Goal: Task Accomplishment & Management: Manage account settings

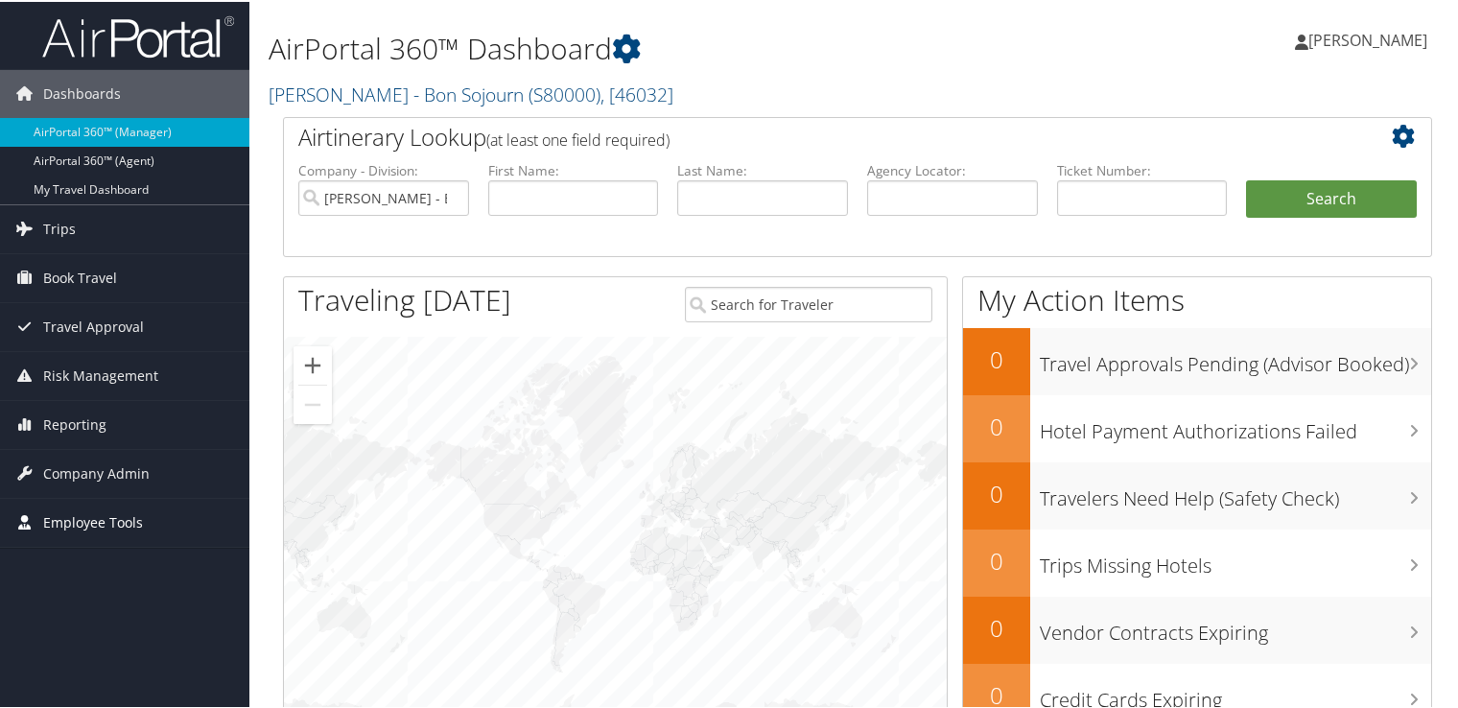
click at [77, 518] on span "Employee Tools" at bounding box center [93, 521] width 100 height 48
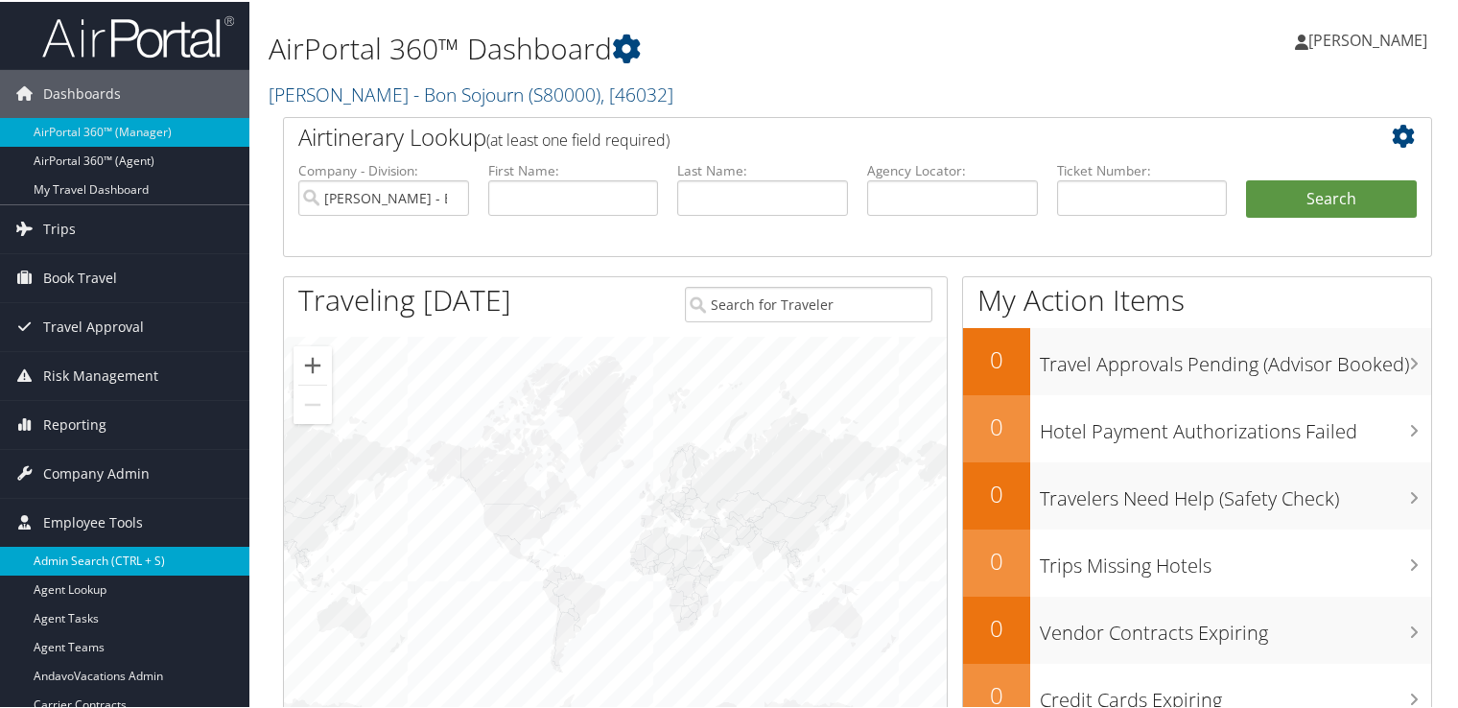
click at [78, 554] on link "Admin Search (CTRL + S)" at bounding box center [124, 559] width 249 height 29
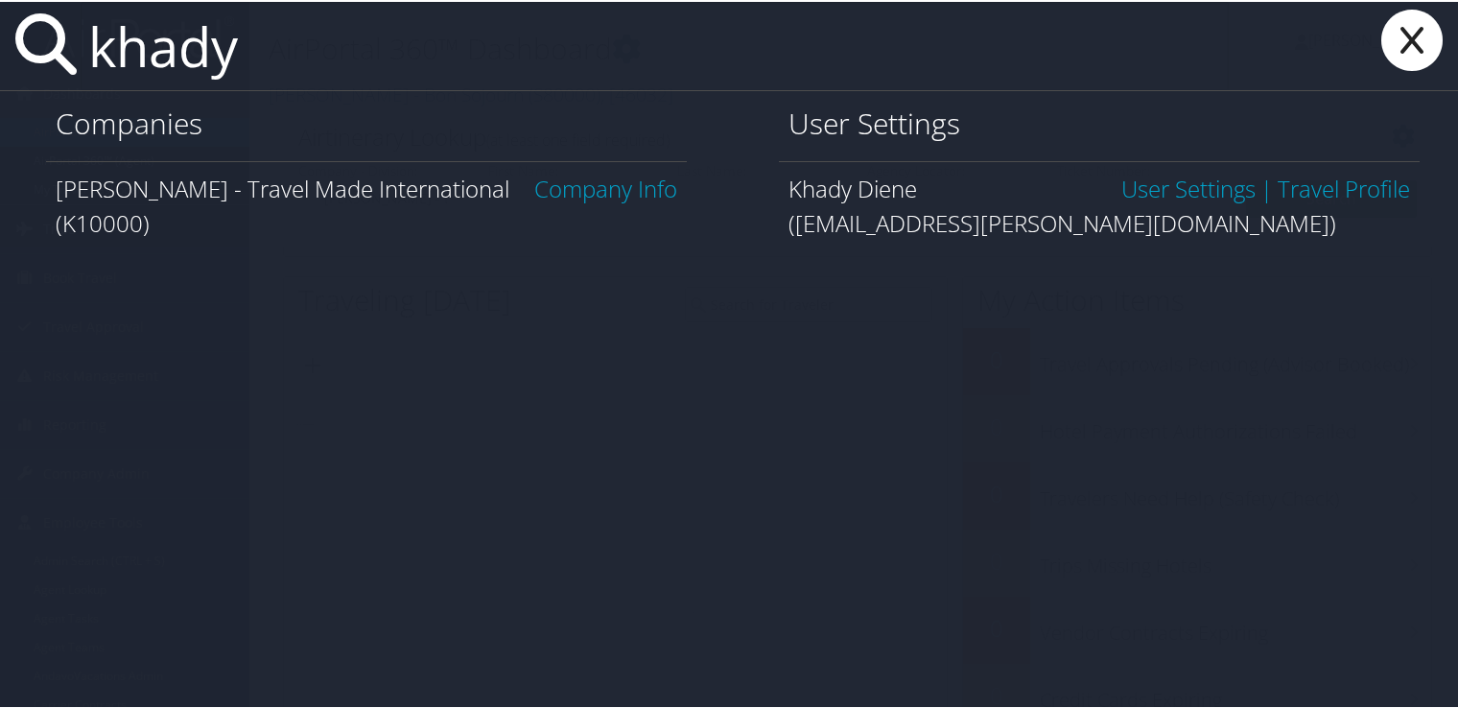
type input "khady"
click at [625, 192] on link "Company Info" at bounding box center [605, 187] width 143 height 32
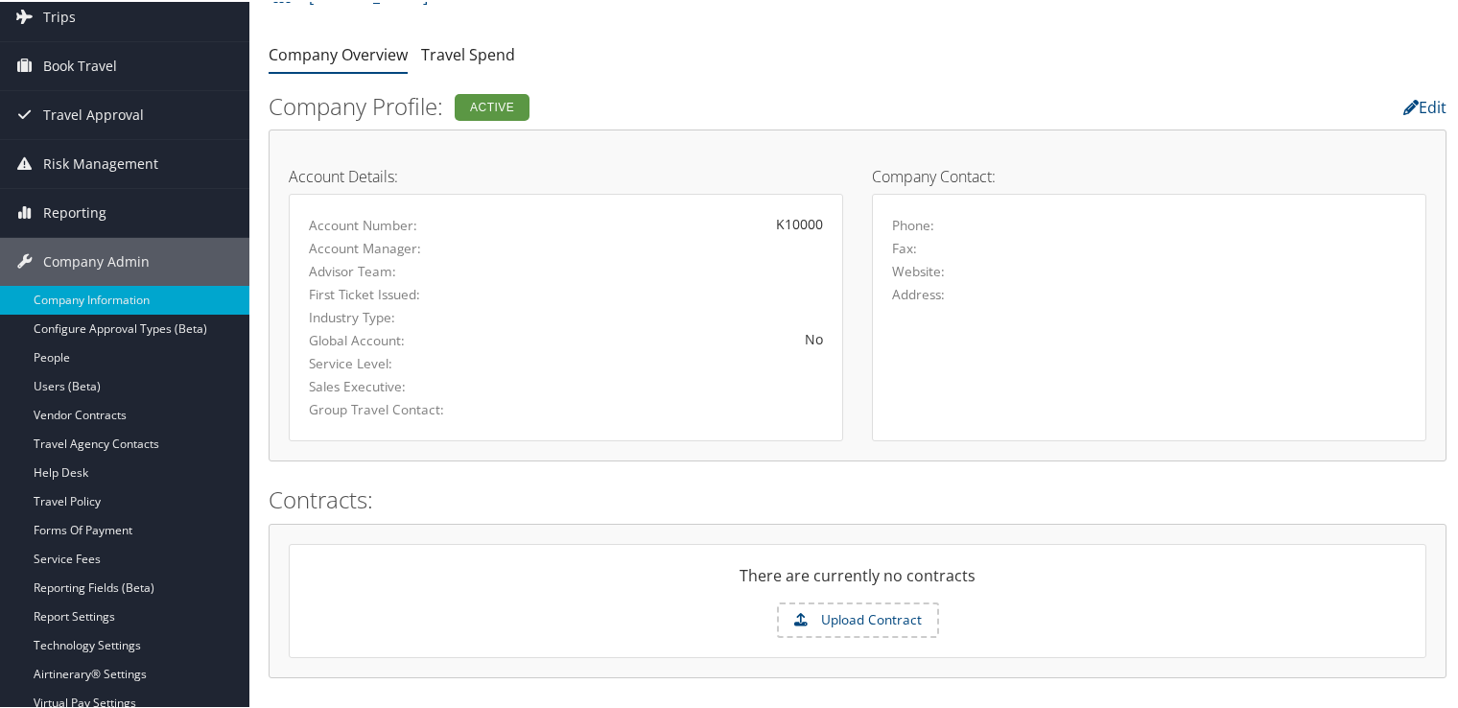
scroll to position [153, 0]
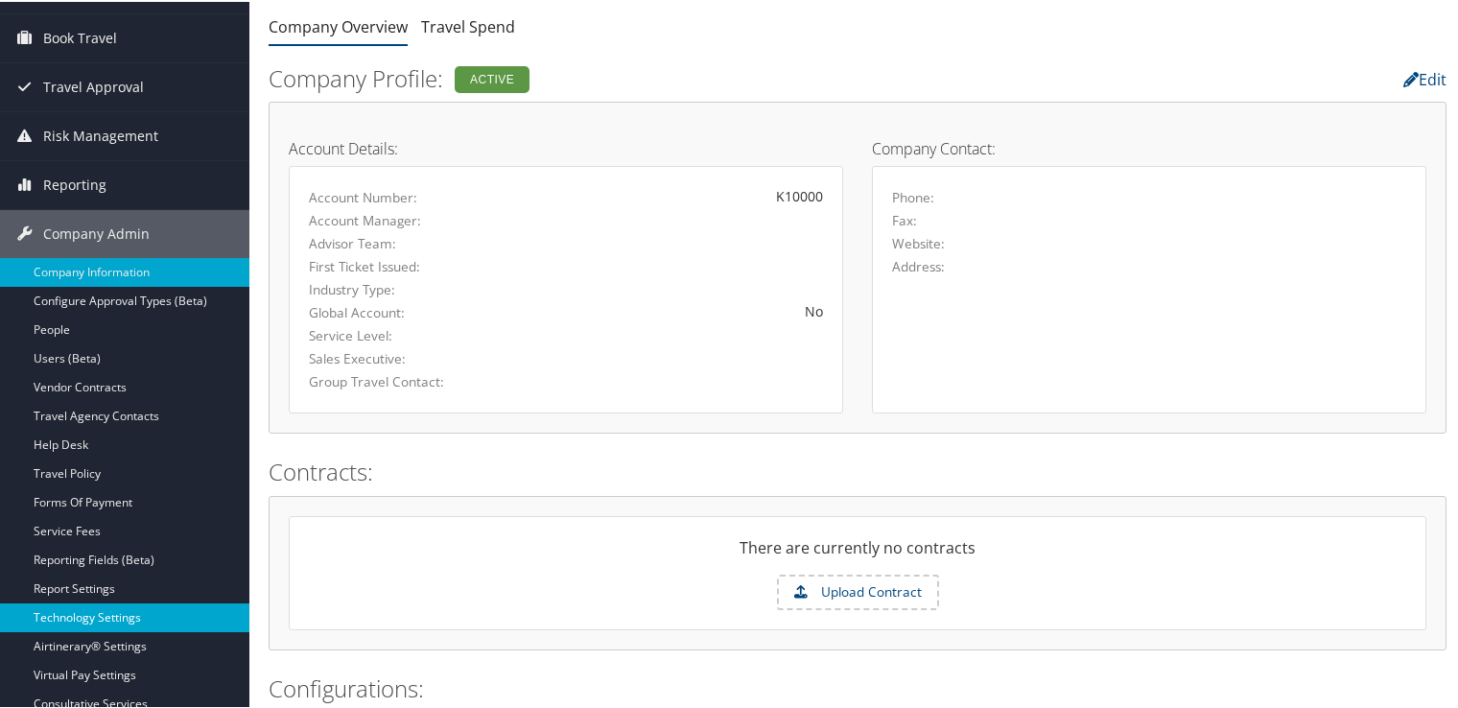
click at [83, 616] on link "Technology Settings" at bounding box center [124, 616] width 249 height 29
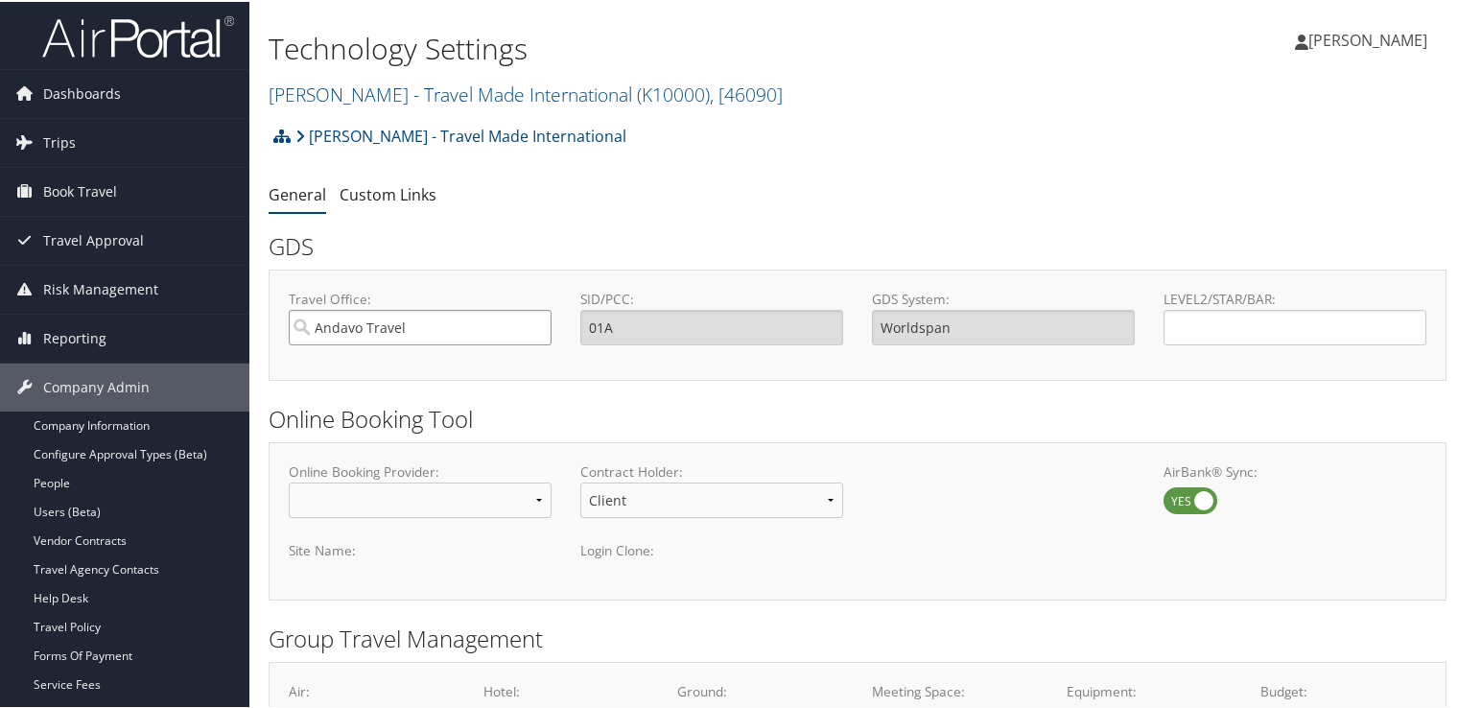
click at [442, 317] on input "Andavo Travel" at bounding box center [420, 325] width 263 height 35
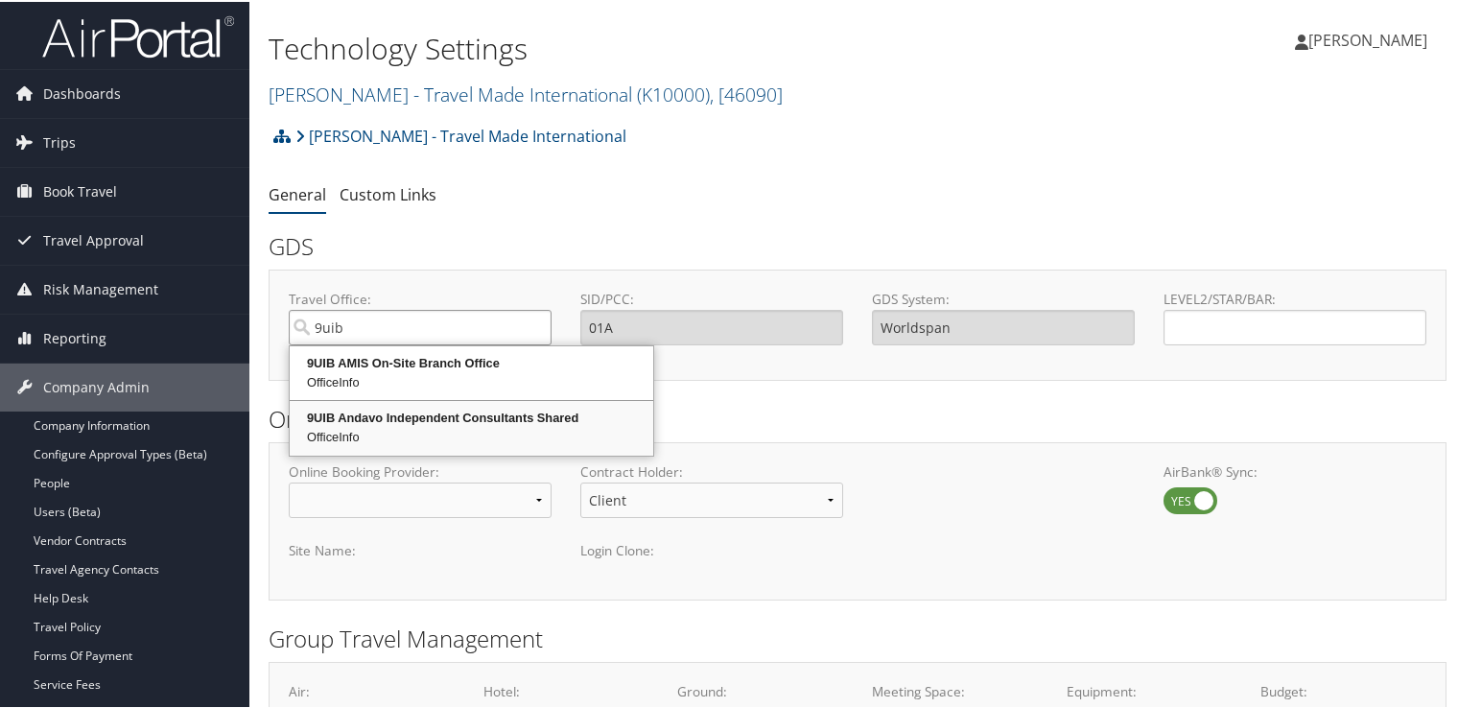
click at [471, 417] on div "9UIB Andavo Independent Consultants Shared" at bounding box center [472, 416] width 358 height 19
type input "9UIB Andavo Independent Consultants Shared"
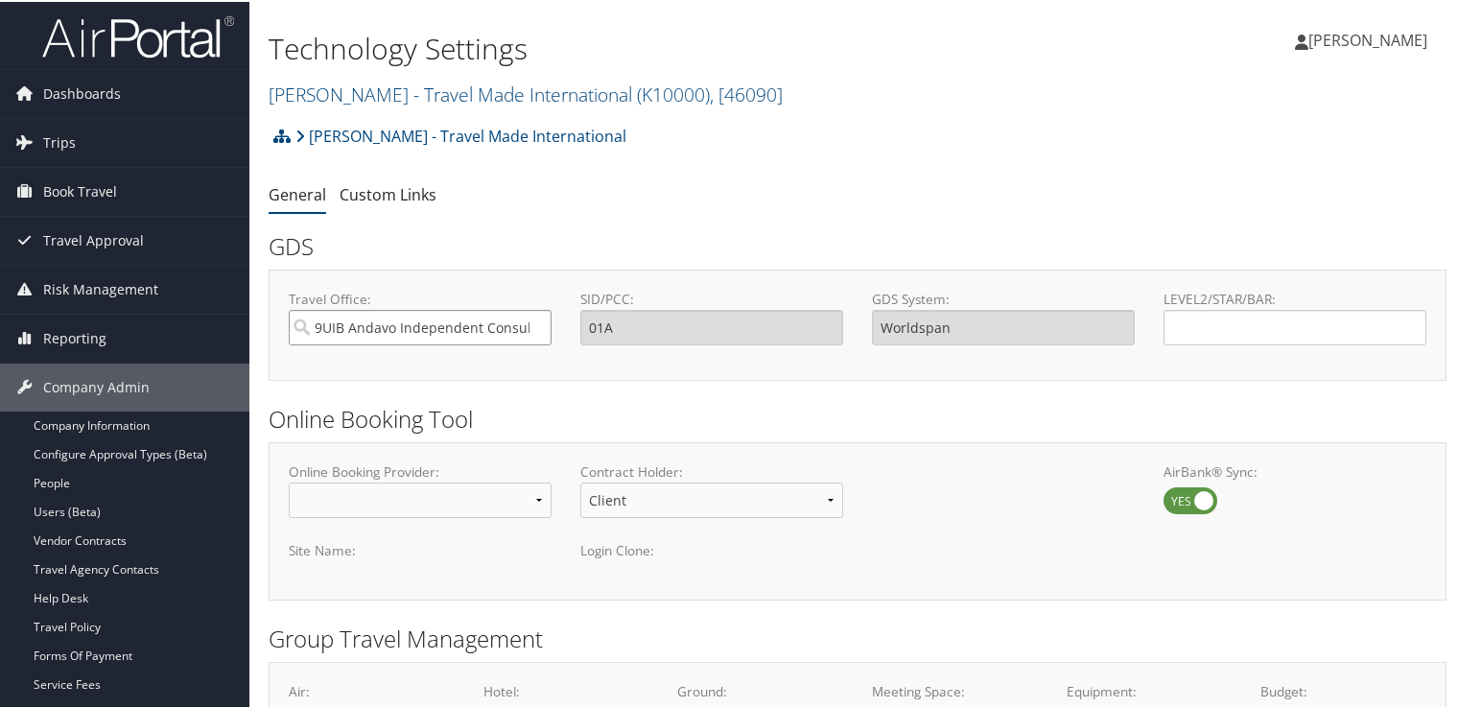
type input "9UIB"
type input "Sabre"
type input "9UIB Andavo Independent Consultants Shared"
click at [1277, 328] on input "LEVEL2/STAR/BAR:" at bounding box center [1295, 325] width 263 height 35
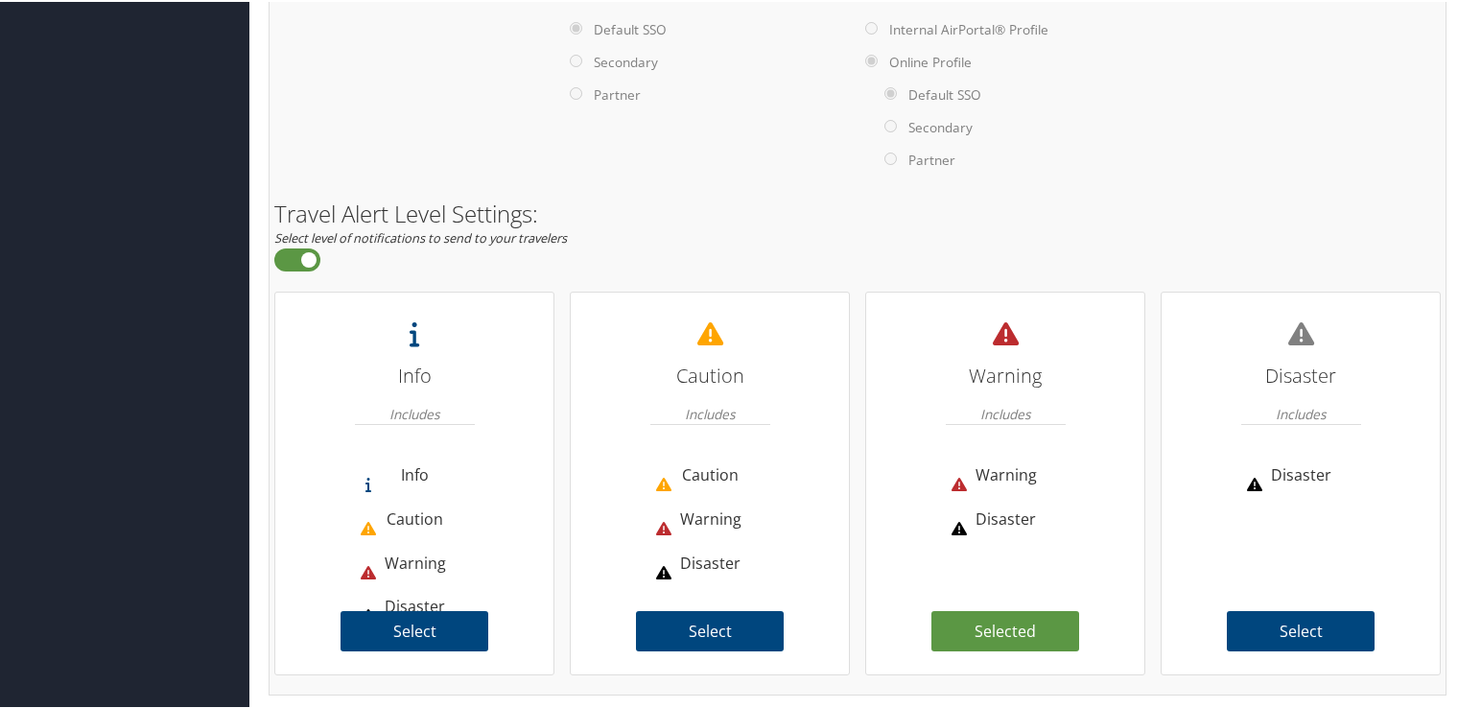
scroll to position [1378, 0]
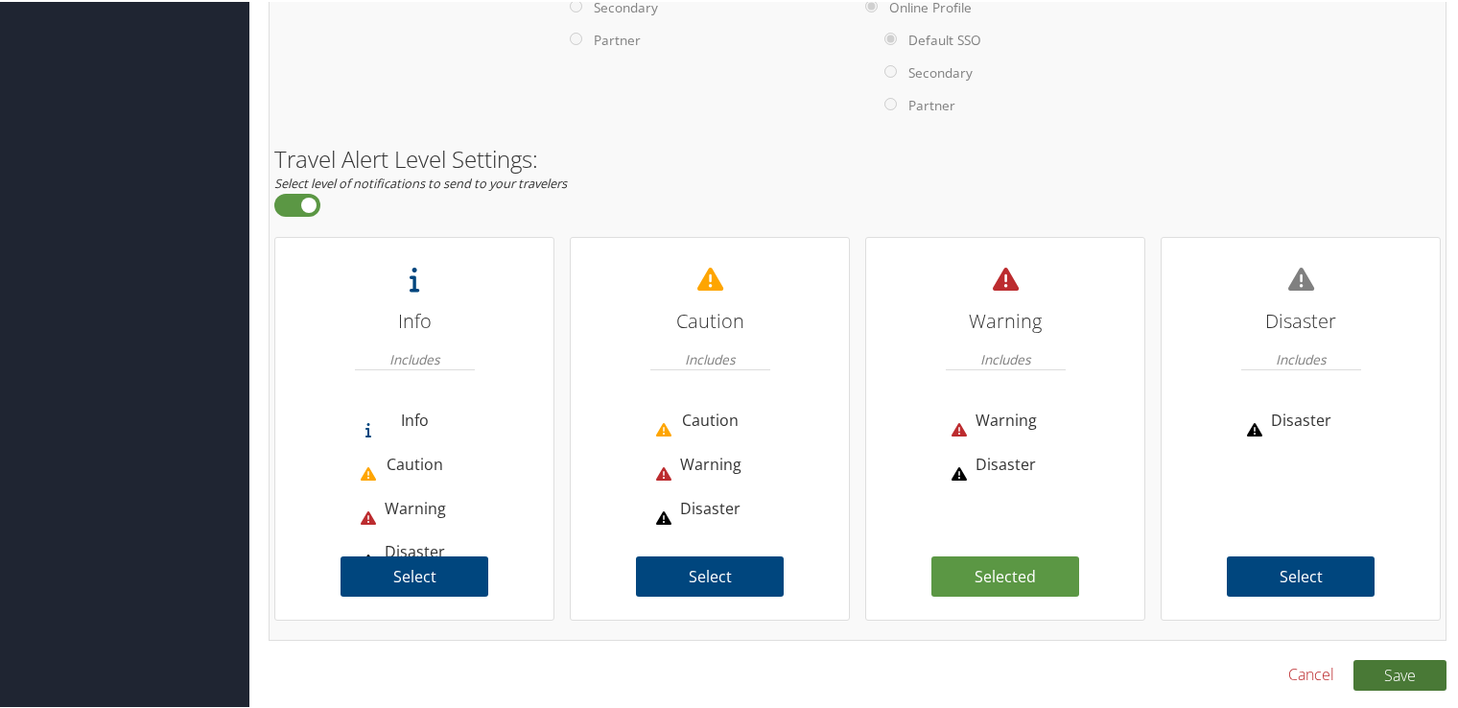
type input "K1"
click at [1388, 673] on button "Save" at bounding box center [1400, 673] width 93 height 31
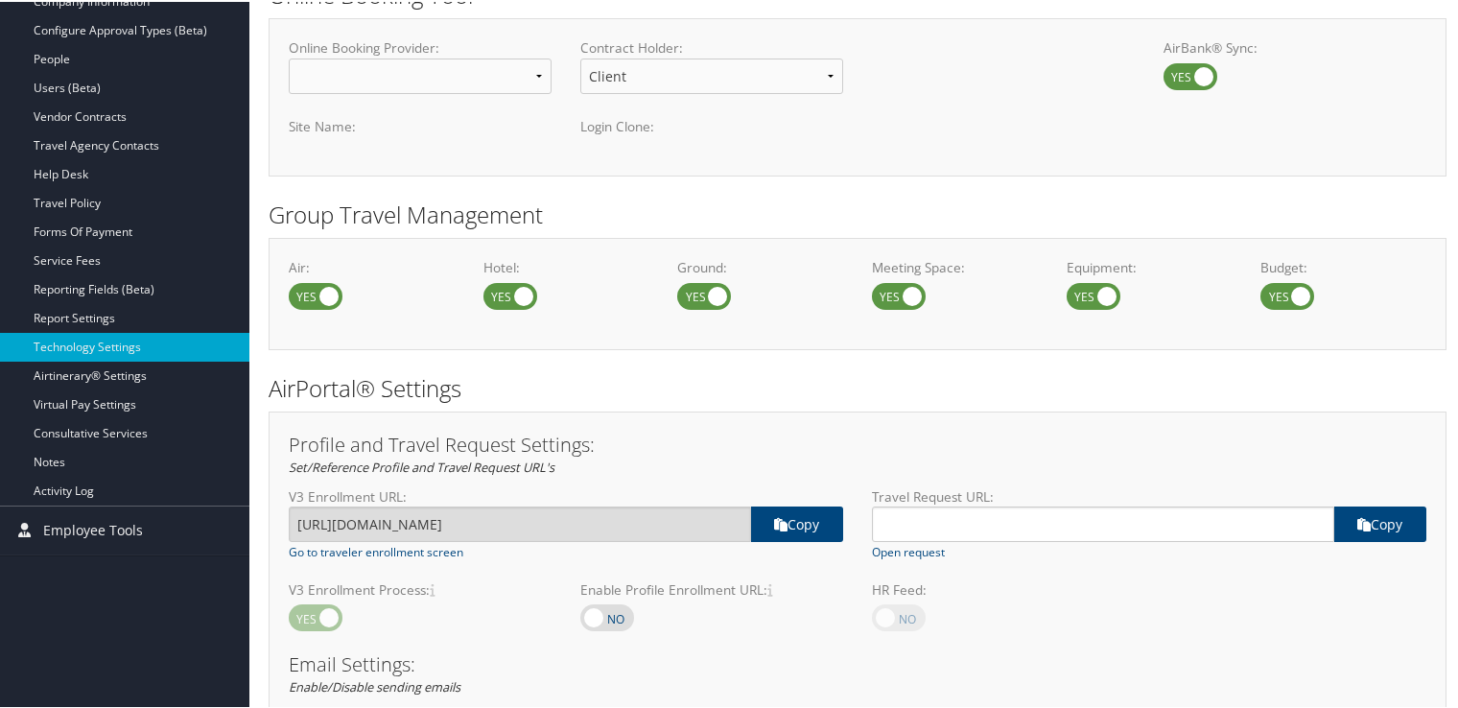
scroll to position [418, 0]
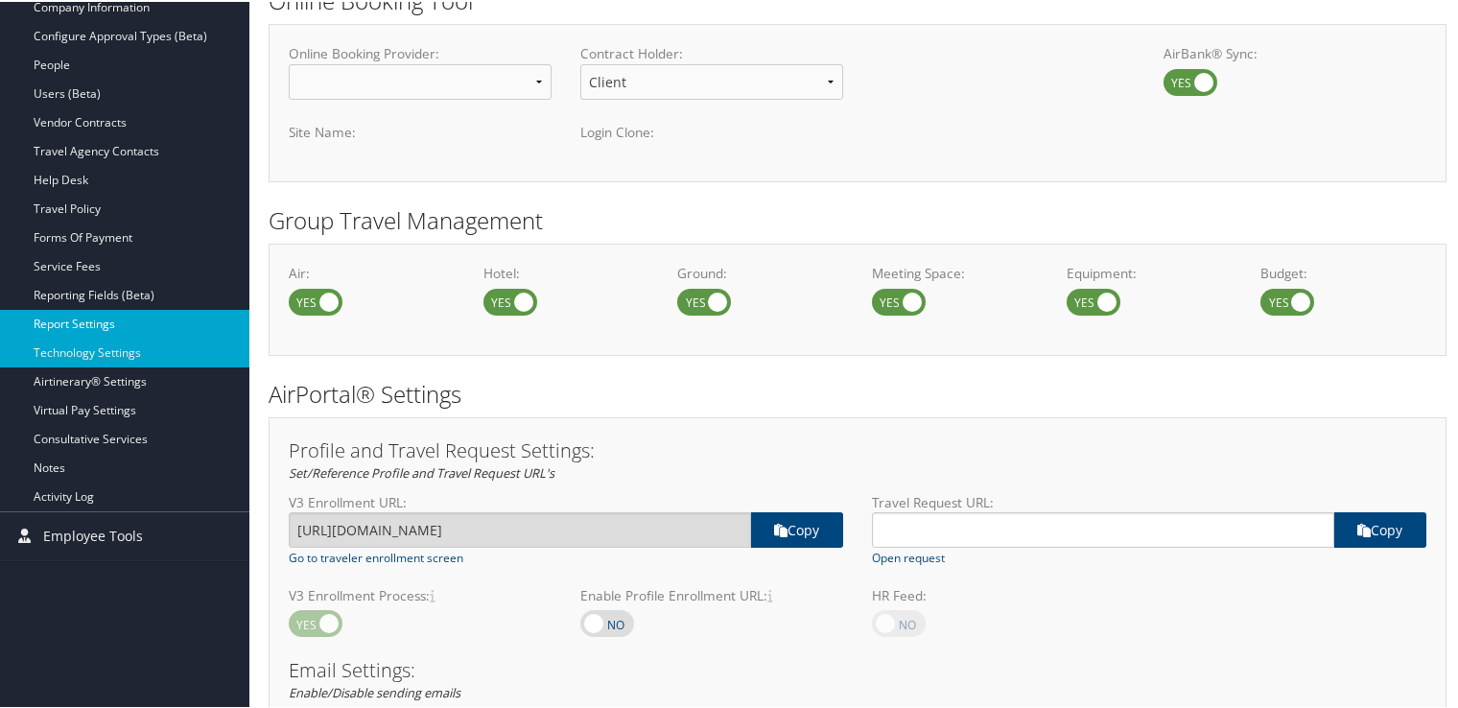
click at [68, 311] on link "Report Settings" at bounding box center [124, 322] width 249 height 29
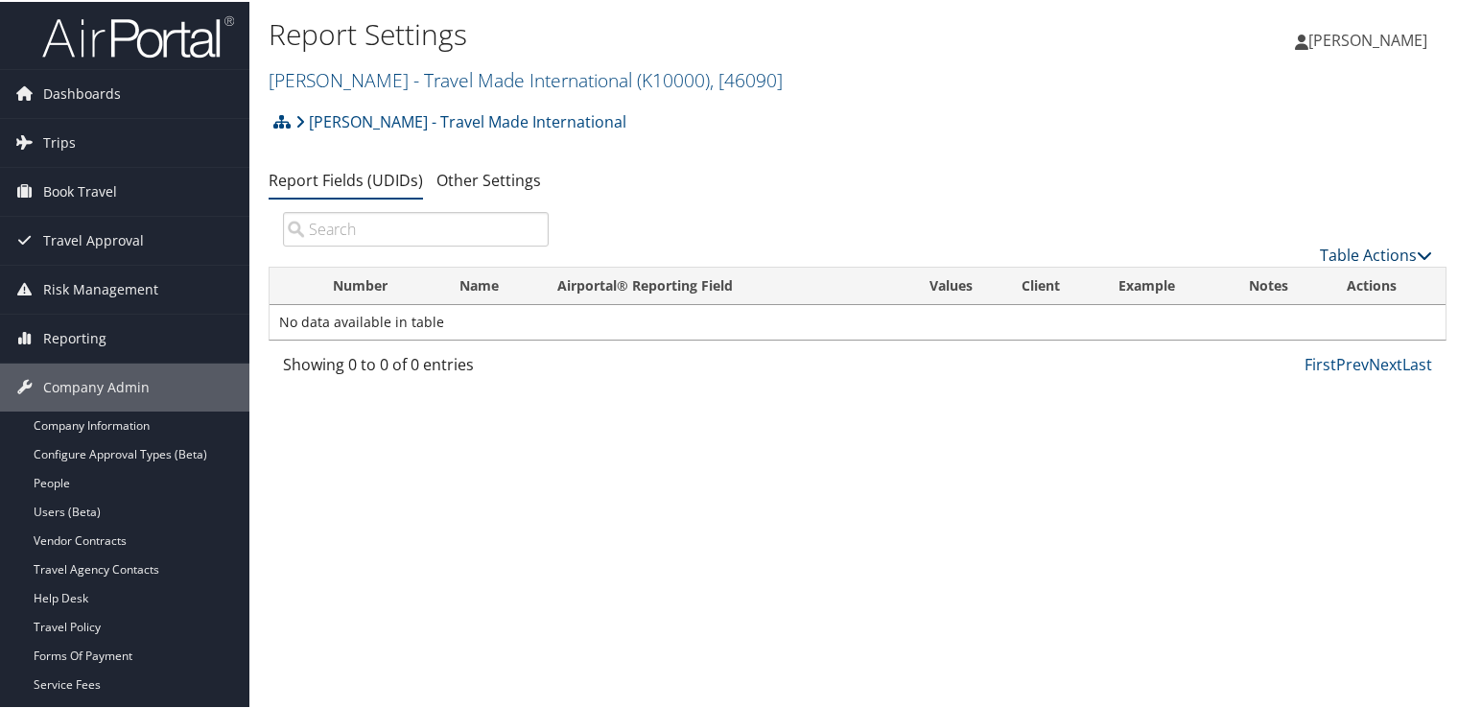
click at [1393, 254] on link "Table Actions" at bounding box center [1376, 253] width 112 height 21
click at [1226, 285] on link "New Record" at bounding box center [1312, 284] width 252 height 33
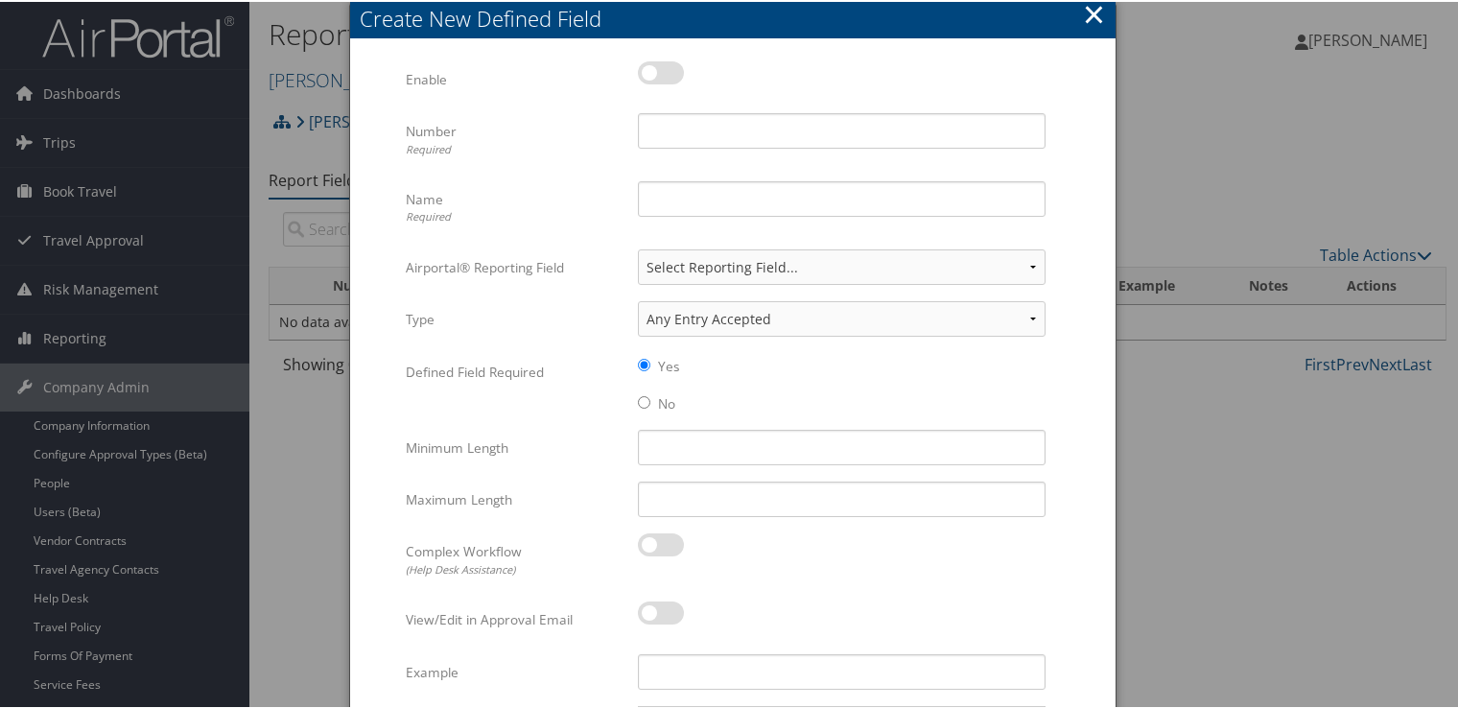
click at [659, 73] on label at bounding box center [661, 70] width 46 height 23
click at [659, 73] on input "checkbox" at bounding box center [654, 74] width 12 height 12
checkbox input "true"
click at [695, 121] on input "Number Required" at bounding box center [842, 128] width 408 height 35
type input "33"
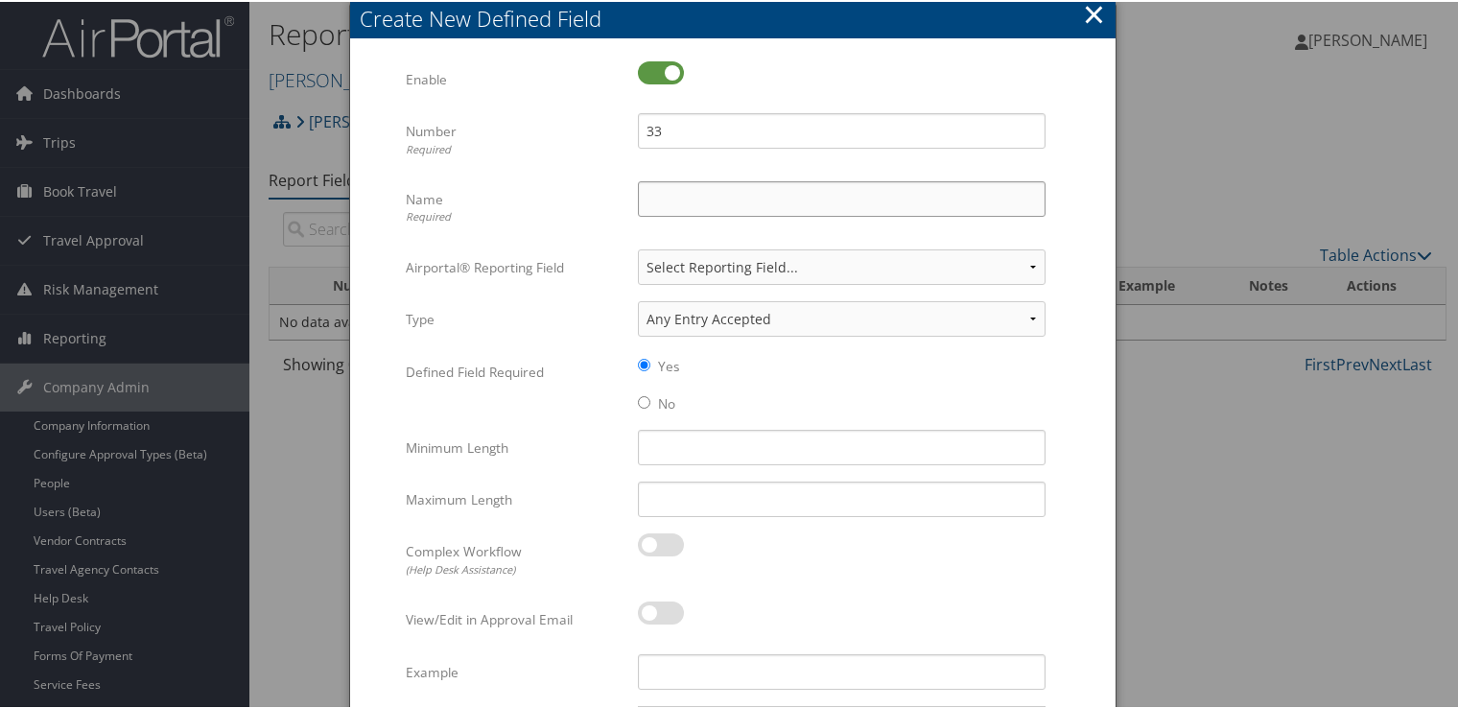
type input "Requested By"
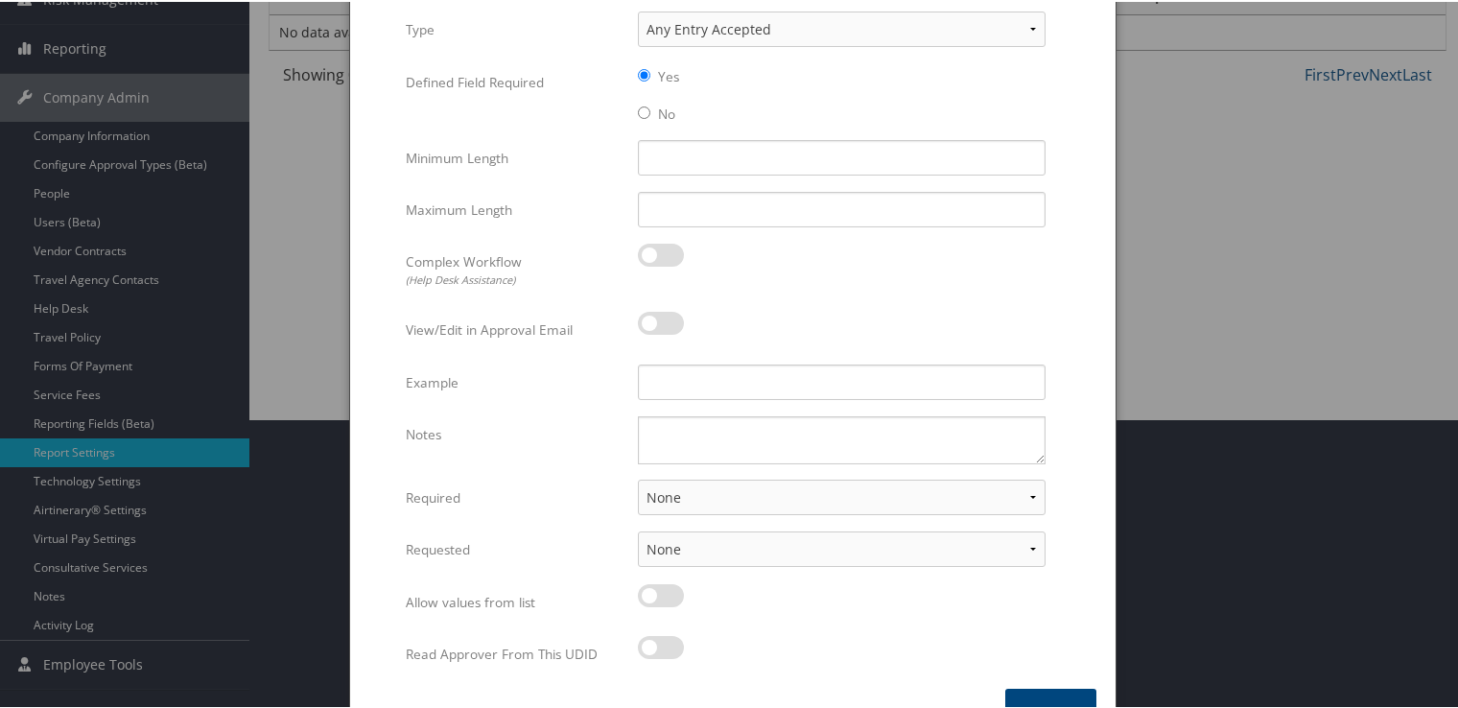
scroll to position [295, 0]
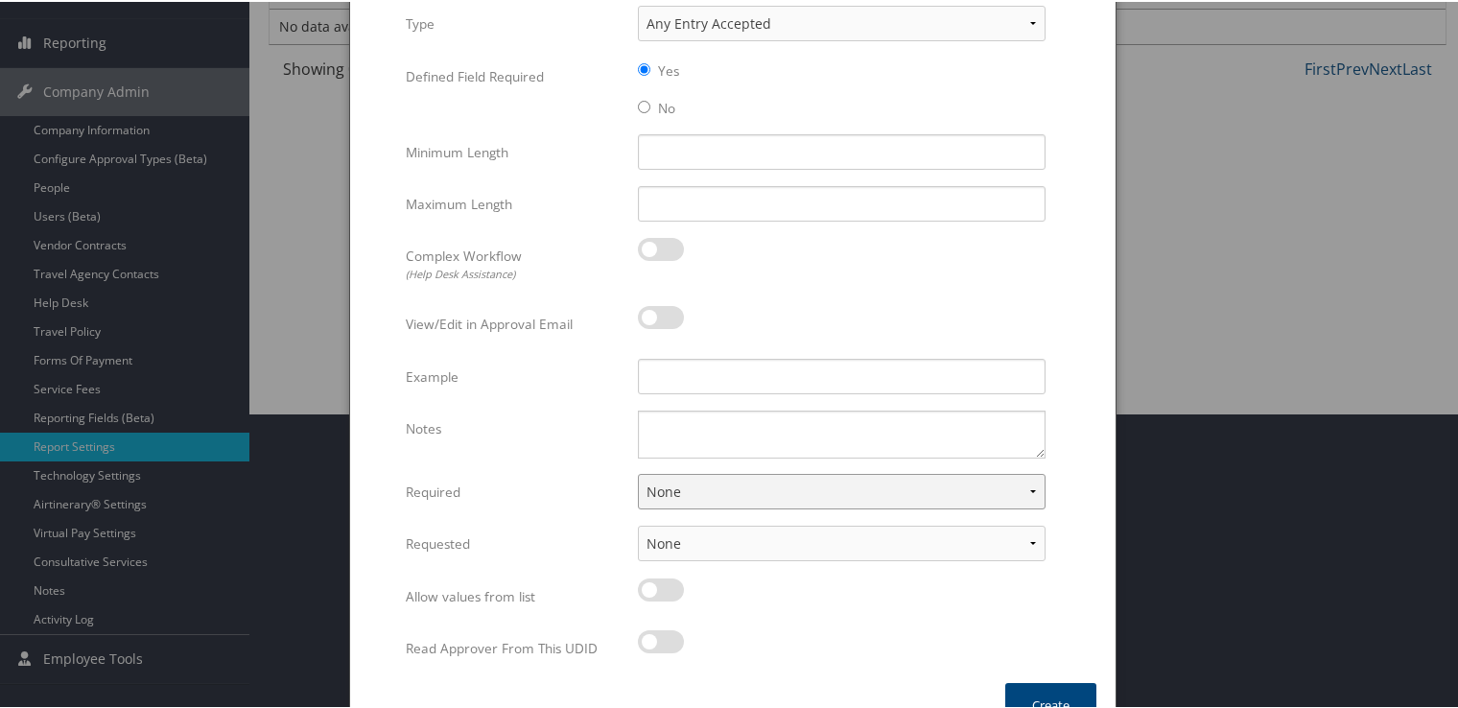
click at [742, 490] on select "None For Guest Travelers For Profiled Travelers For Both" at bounding box center [842, 489] width 408 height 35
select select "both"
click at [638, 472] on select "None For Guest Travelers For Profiled Travelers For Both" at bounding box center [842, 489] width 408 height 35
click at [683, 547] on select "None In Profile At Booking Both" at bounding box center [842, 541] width 408 height 35
select select "trip"
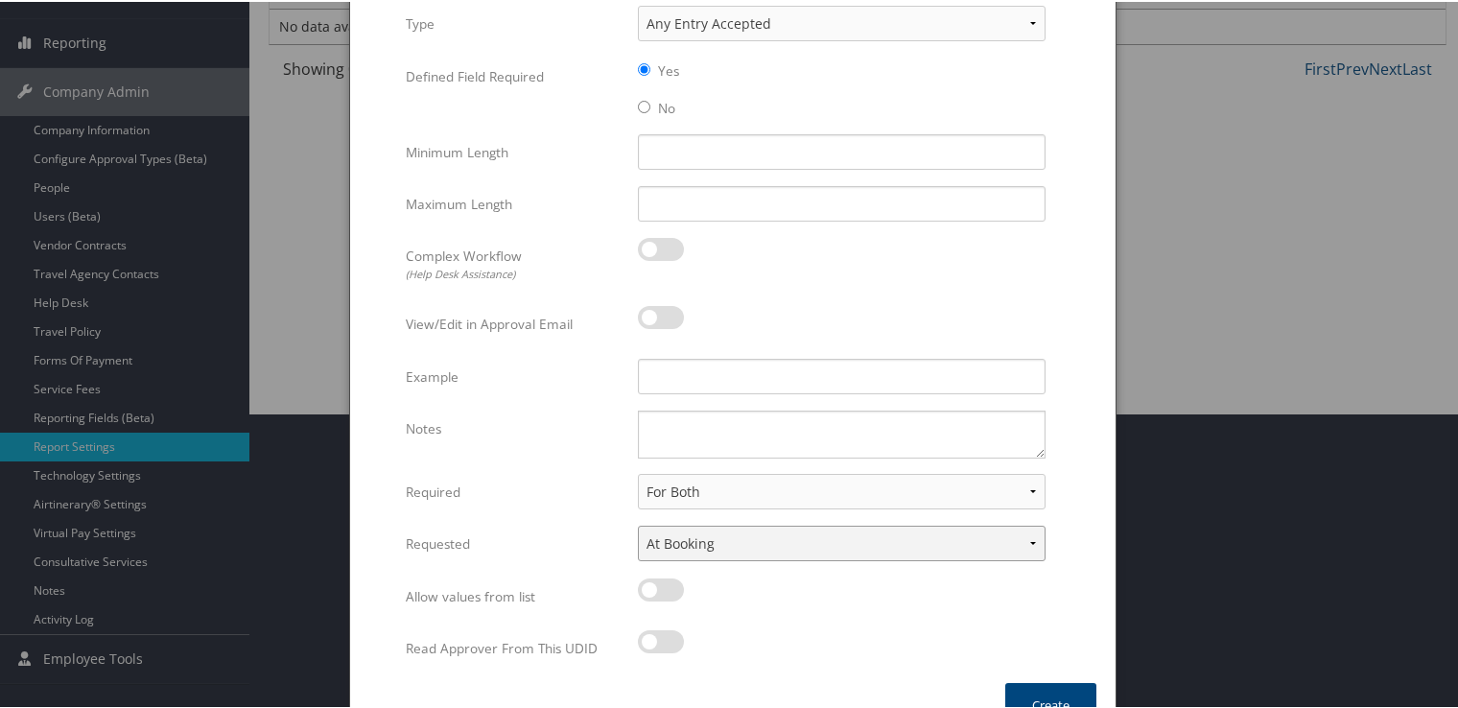
click at [638, 524] on select "None In Profile At Booking Both" at bounding box center [842, 541] width 408 height 35
click at [1046, 691] on button "Create" at bounding box center [1050, 703] width 91 height 45
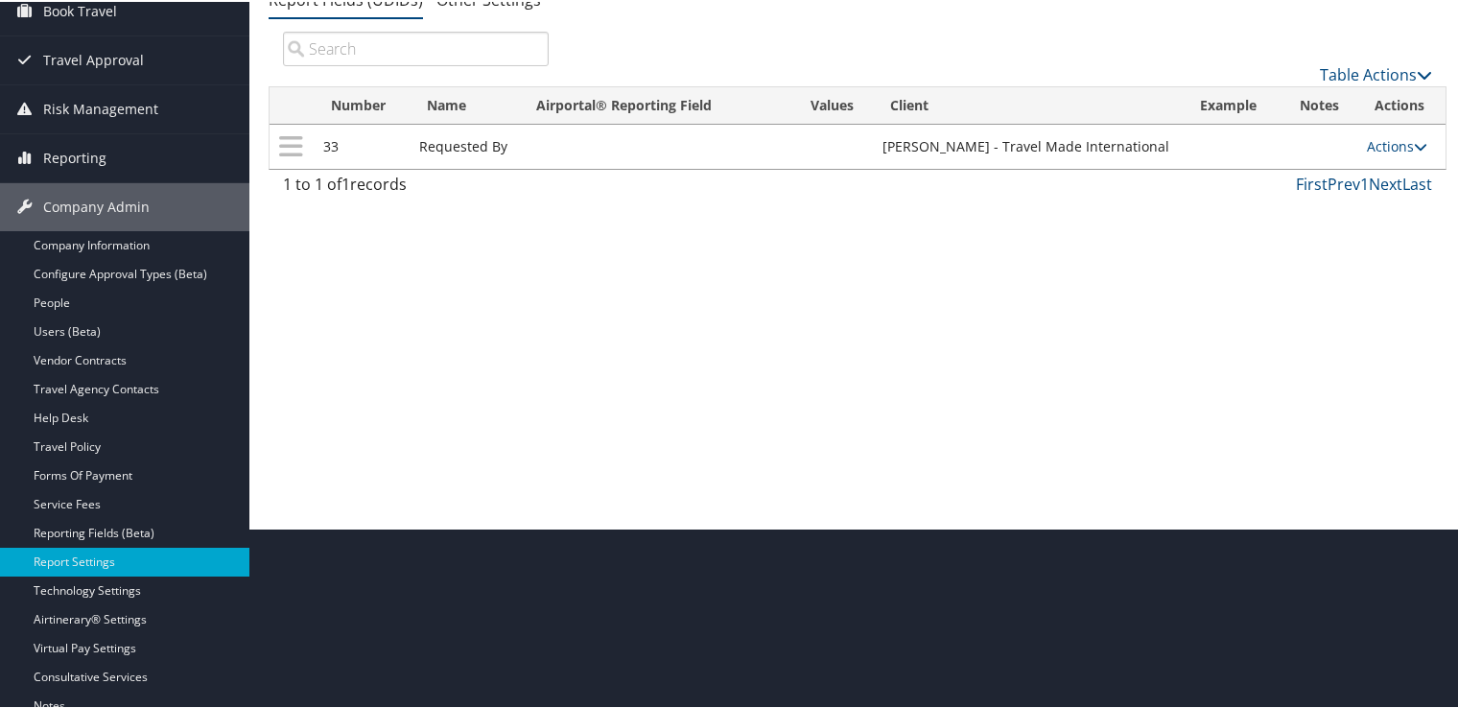
scroll to position [153, 0]
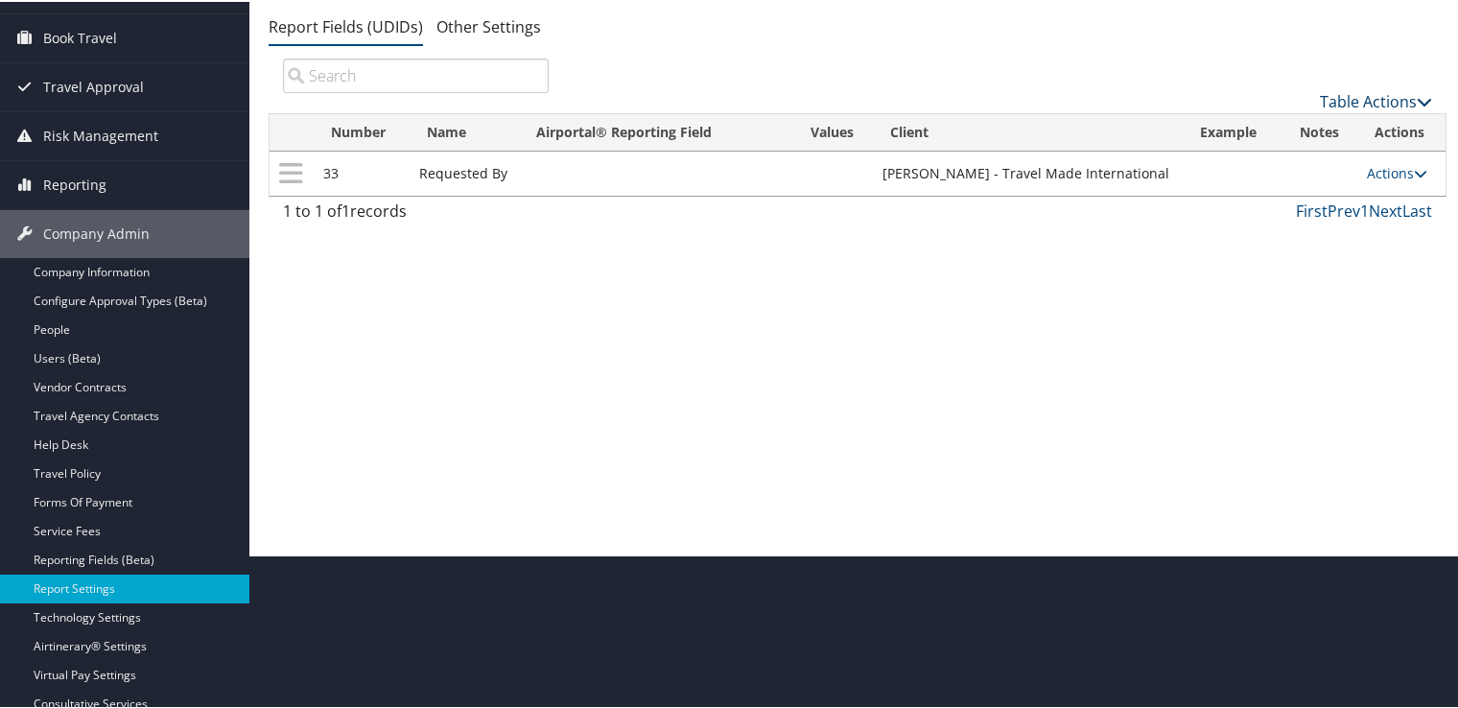
click at [1339, 106] on link "Table Actions" at bounding box center [1376, 99] width 112 height 21
click at [1227, 135] on link "New Record" at bounding box center [1312, 130] width 252 height 33
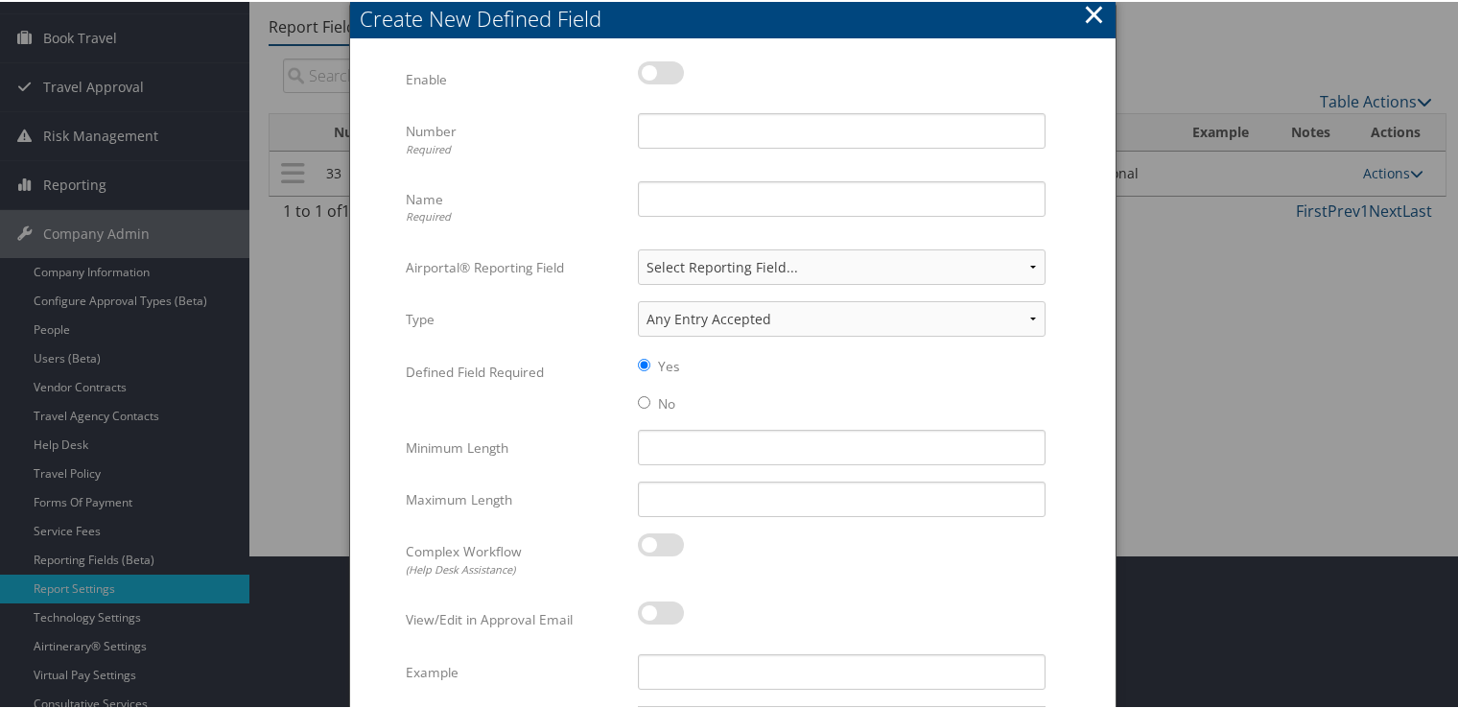
click at [662, 78] on label at bounding box center [661, 70] width 46 height 23
click at [660, 78] on input "checkbox" at bounding box center [654, 74] width 12 height 12
checkbox input "true"
click at [674, 116] on input "Number Required" at bounding box center [842, 128] width 408 height 35
type input "56"
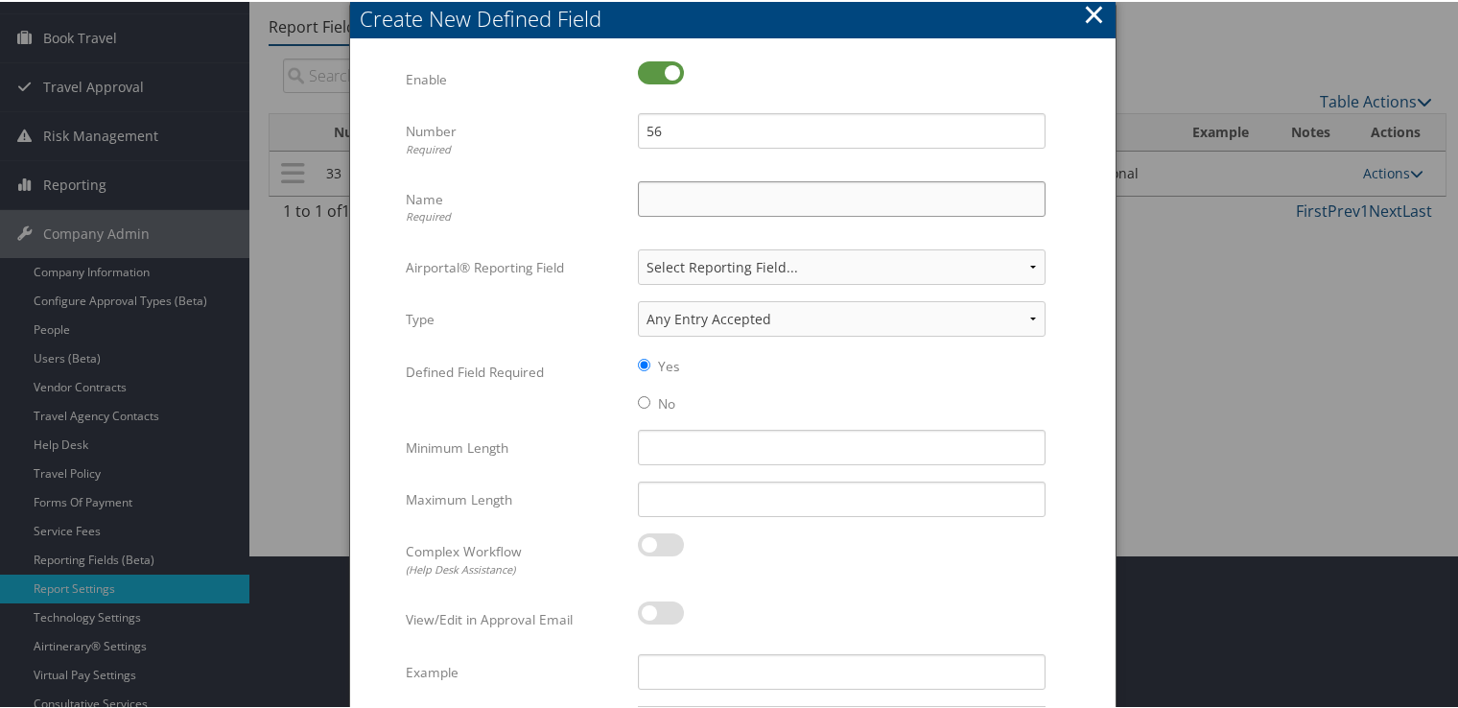
click at [678, 201] on input "Name Required" at bounding box center [842, 196] width 408 height 35
type input "Rule Class"
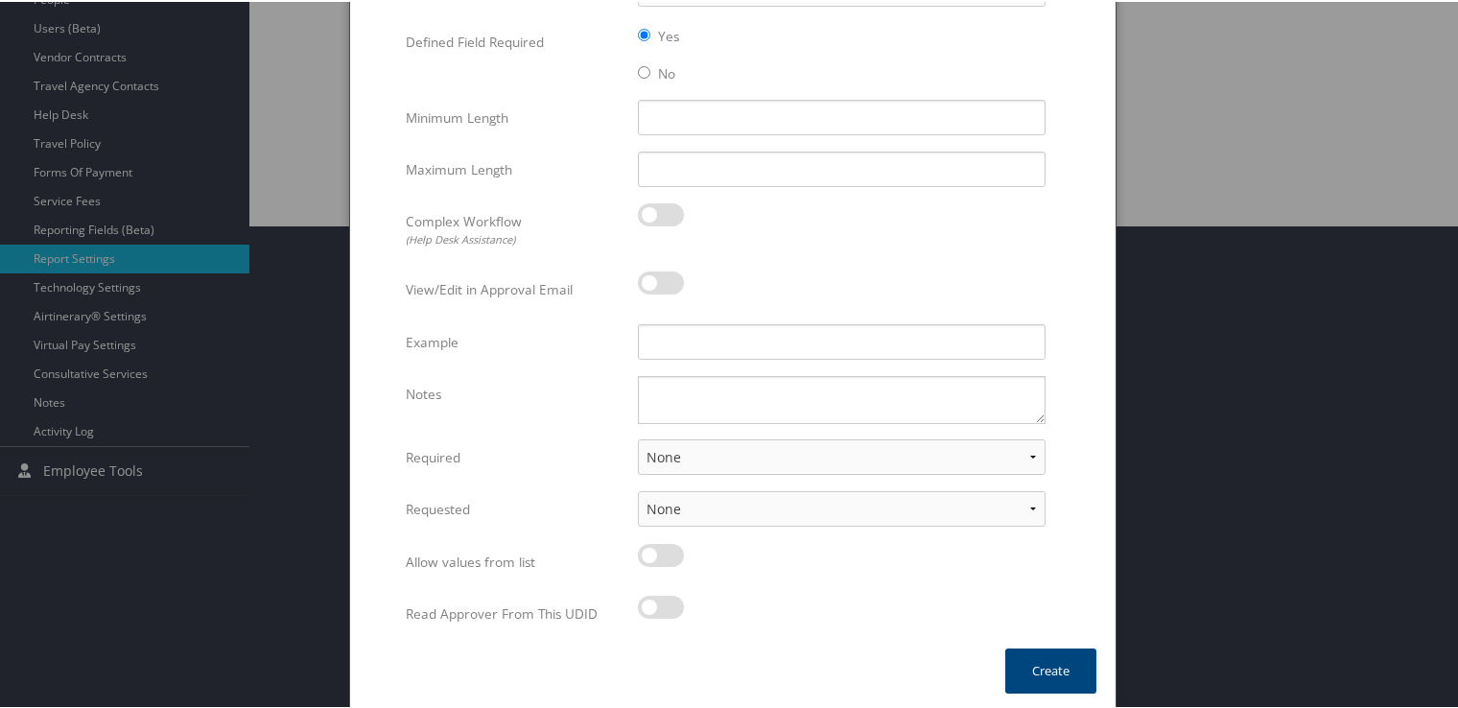
scroll to position [484, 0]
click at [689, 453] on select "None For Guest Travelers For Profiled Travelers For Both" at bounding box center [842, 453] width 408 height 35
select select "both"
click at [638, 436] on select "None For Guest Travelers For Profiled Travelers For Both" at bounding box center [842, 453] width 408 height 35
click at [1043, 670] on button "Create" at bounding box center [1050, 668] width 91 height 45
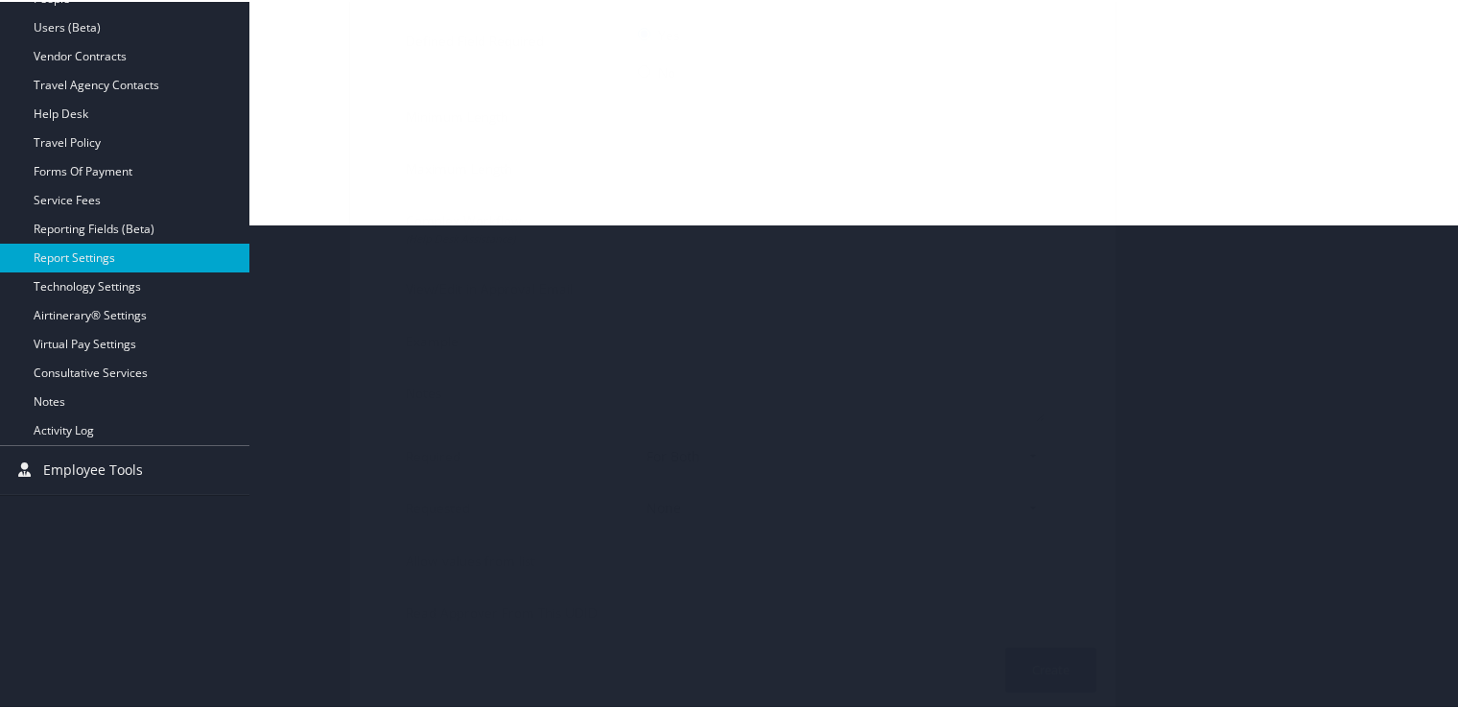
scroll to position [268, 0]
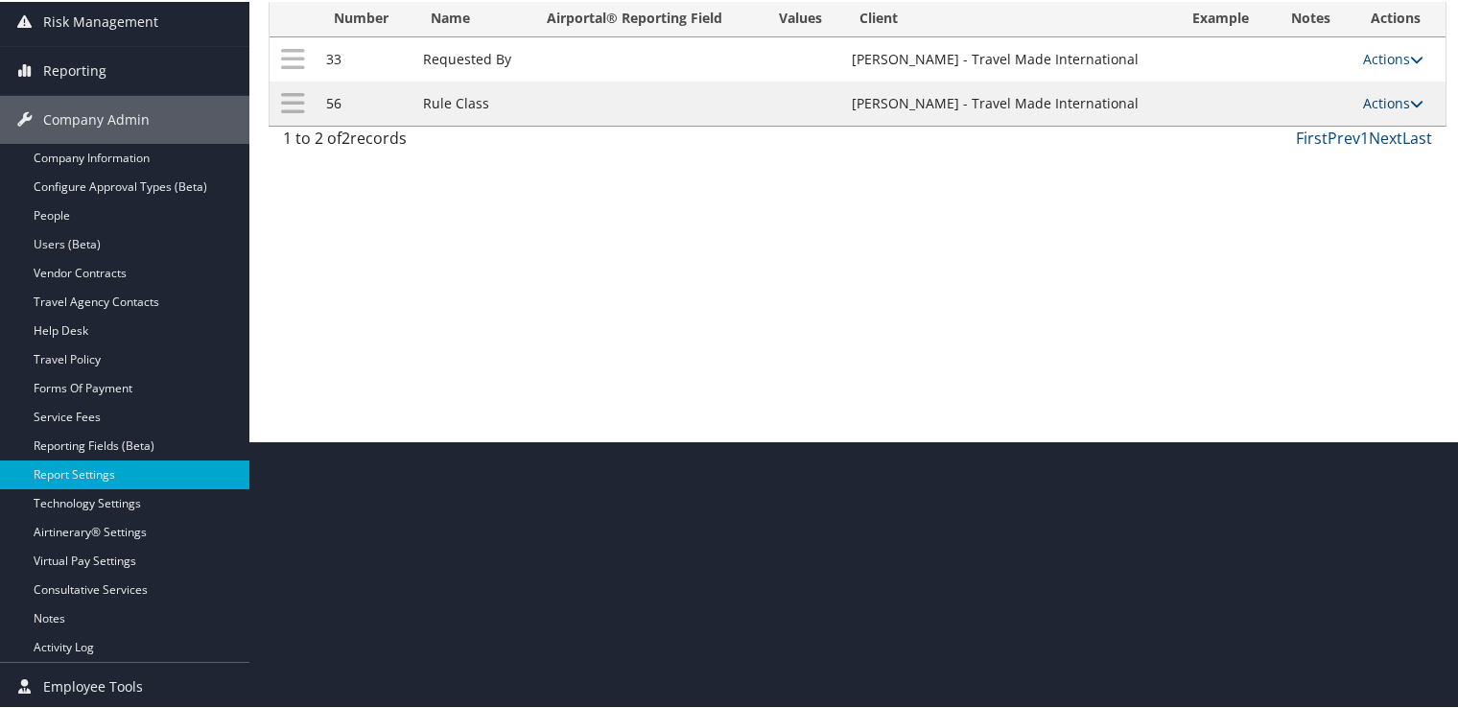
click at [1389, 97] on link "Actions" at bounding box center [1393, 101] width 60 height 18
click at [1289, 128] on link "Update Report Field Values" at bounding box center [1310, 130] width 207 height 33
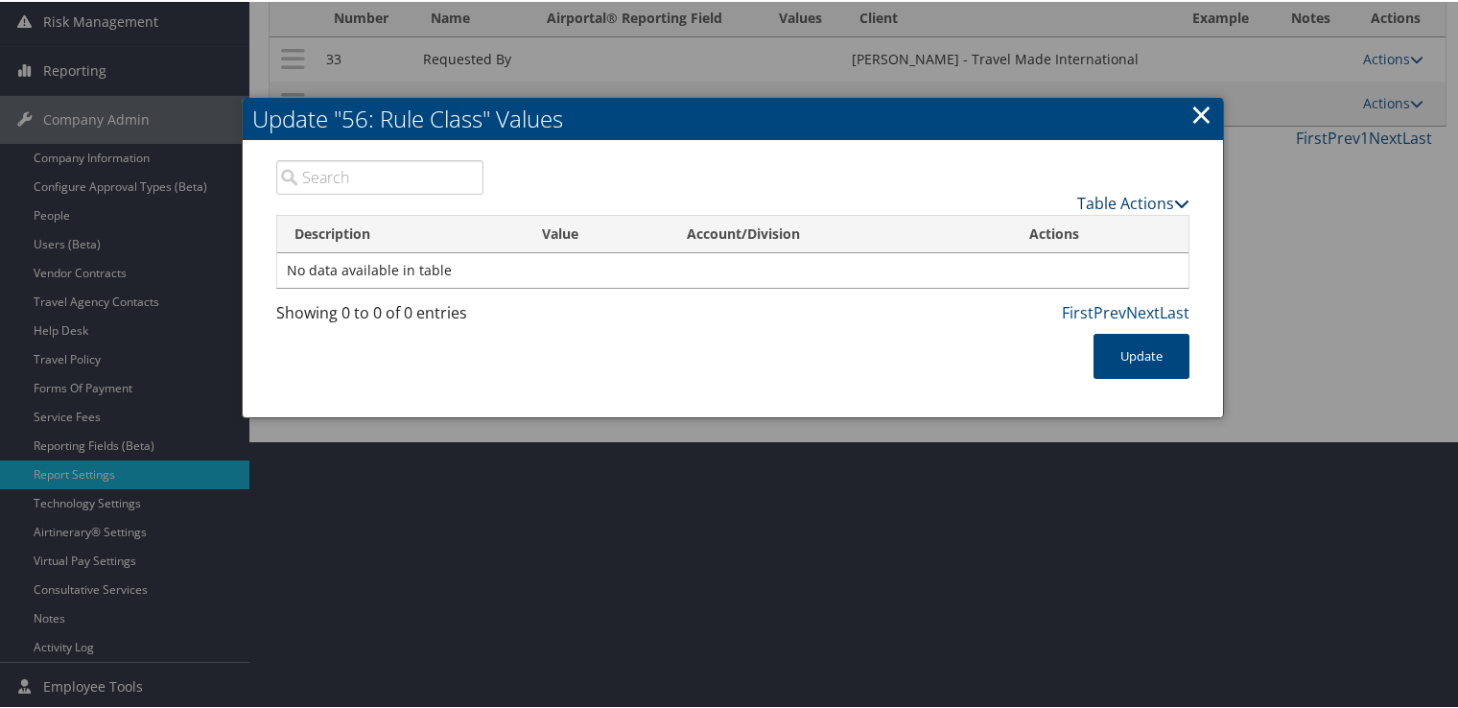
click at [1123, 200] on link "Table Actions" at bounding box center [1133, 201] width 112 height 21
click at [979, 233] on link "New Record" at bounding box center [1058, 230] width 252 height 33
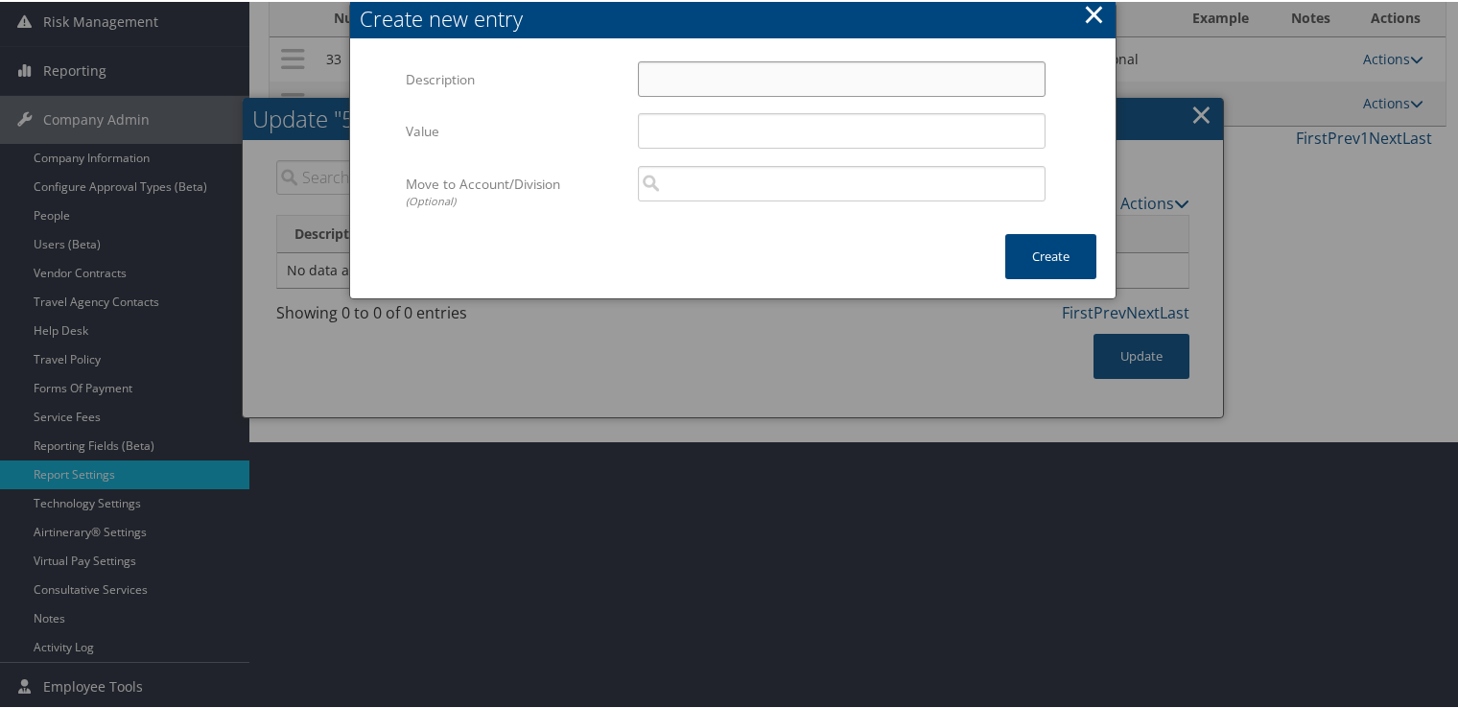
click at [767, 78] on input "Description" at bounding box center [842, 76] width 408 height 35
type input "Default Travel Class"
click at [1051, 261] on button "Create" at bounding box center [1050, 254] width 91 height 45
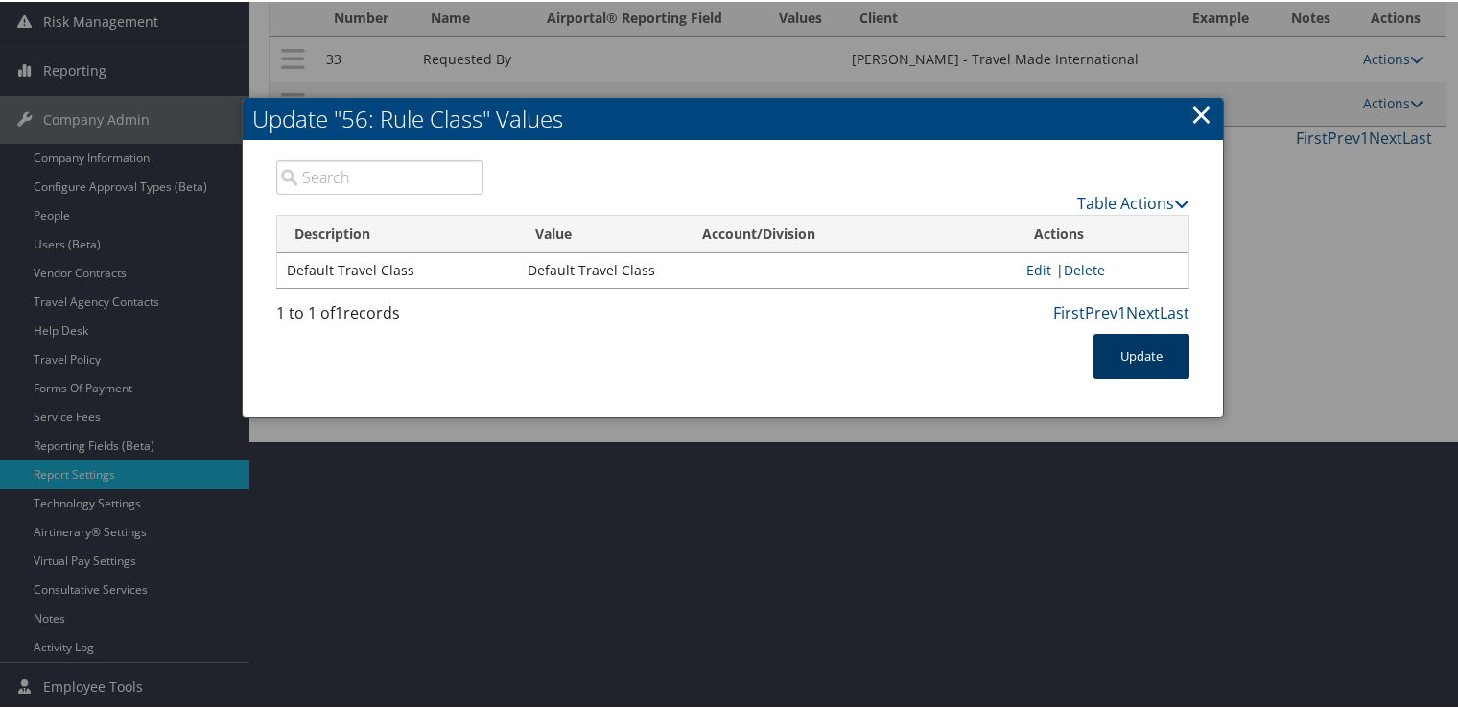
click at [1168, 366] on button "Update" at bounding box center [1142, 354] width 96 height 45
